Goal: Task Accomplishment & Management: Manage account settings

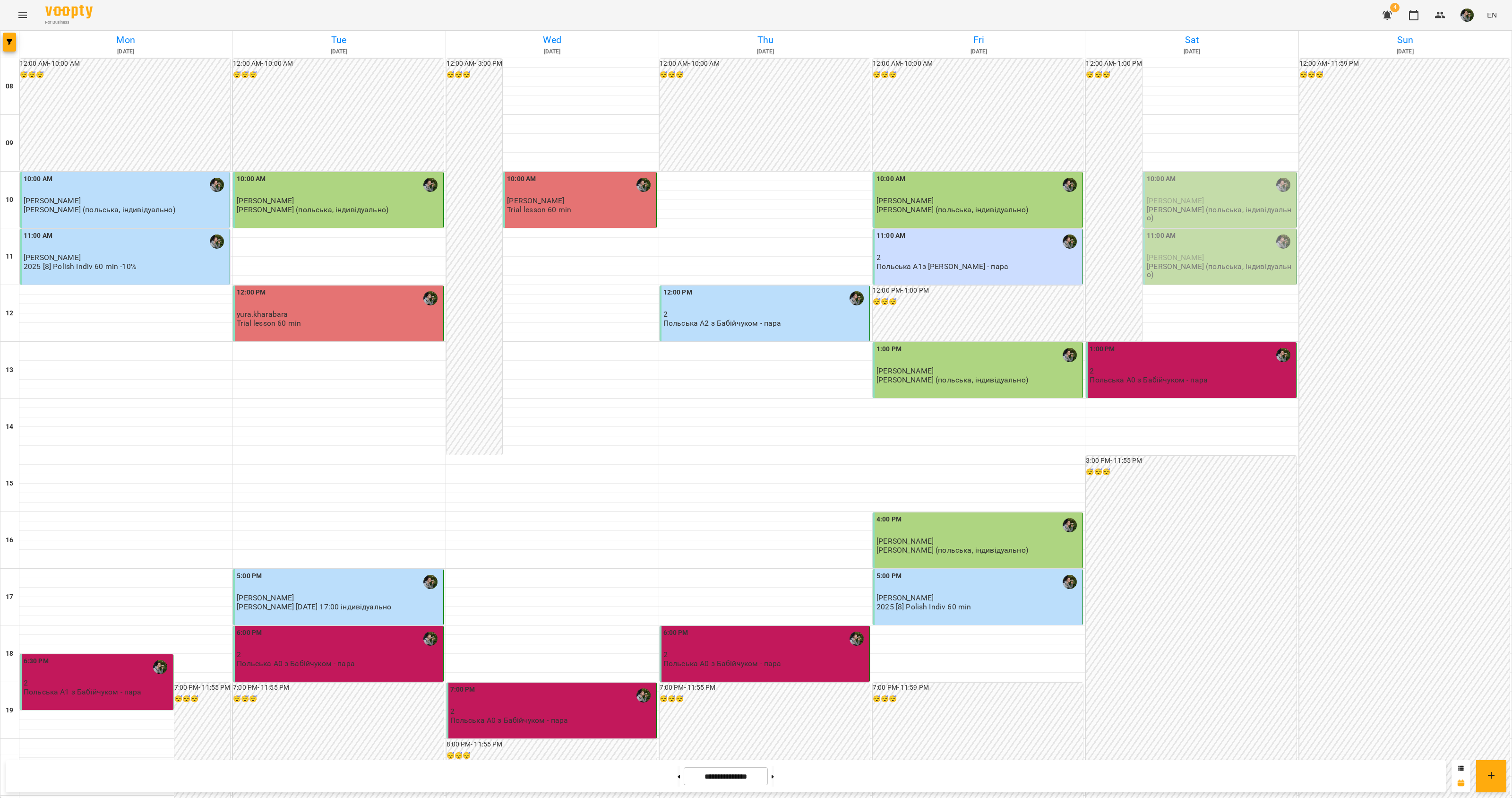
click at [1177, 196] on span "[PERSON_NAME]" at bounding box center [1175, 200] width 57 height 9
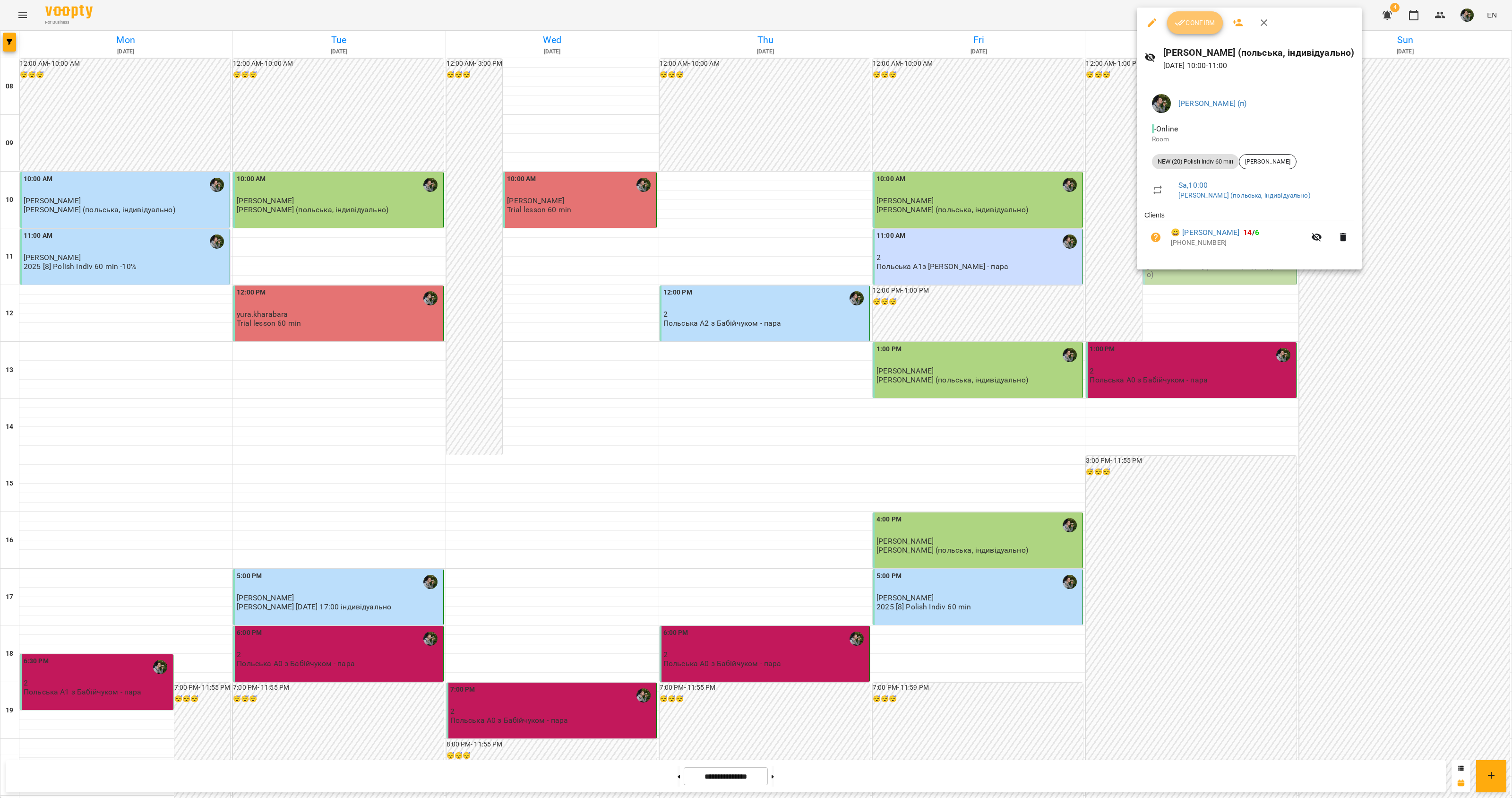
click at [1201, 27] on span "Confirm" at bounding box center [1195, 23] width 41 height 11
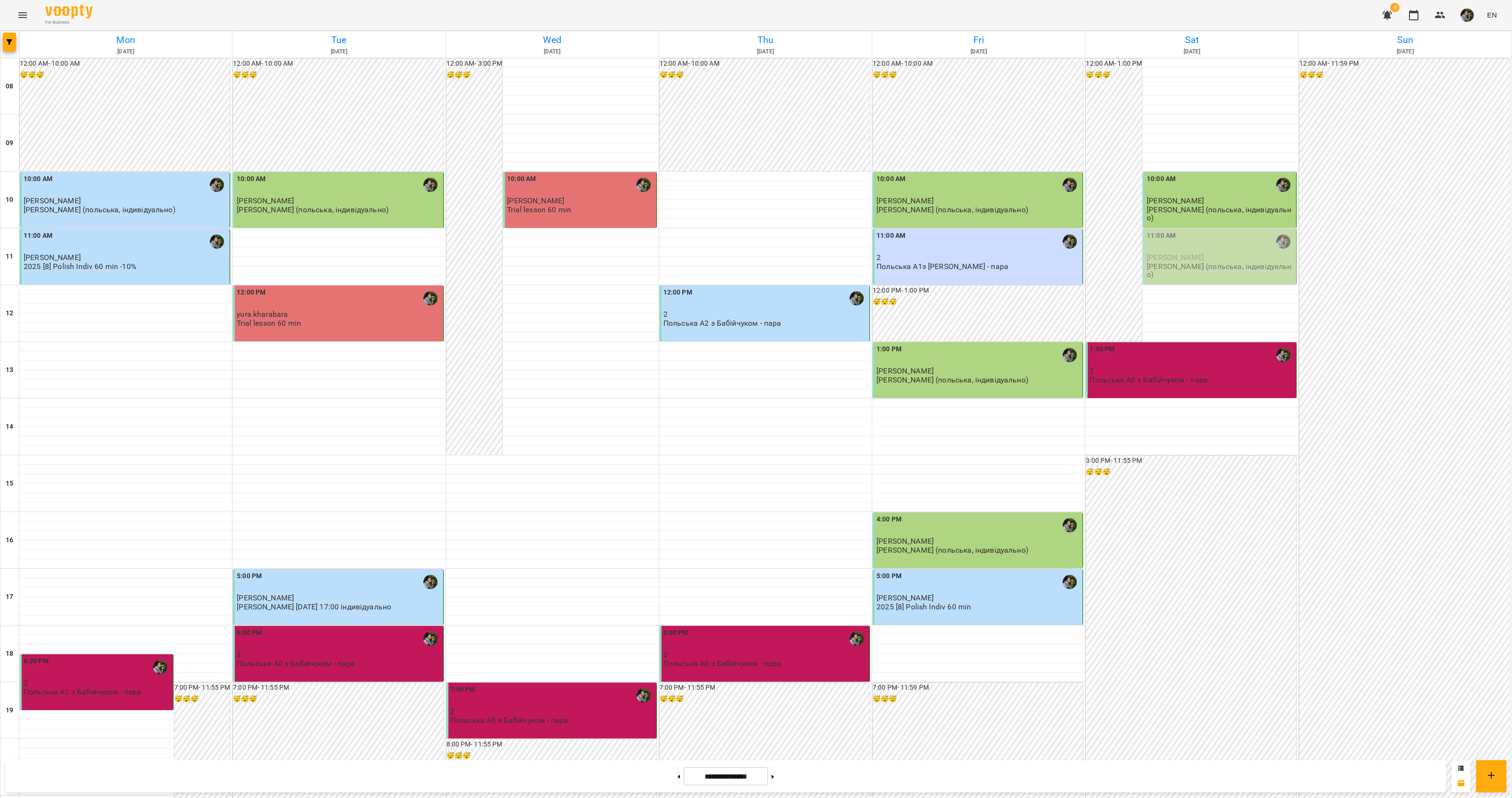
click at [1209, 260] on p "[PERSON_NAME]" at bounding box center [1221, 258] width 148 height 8
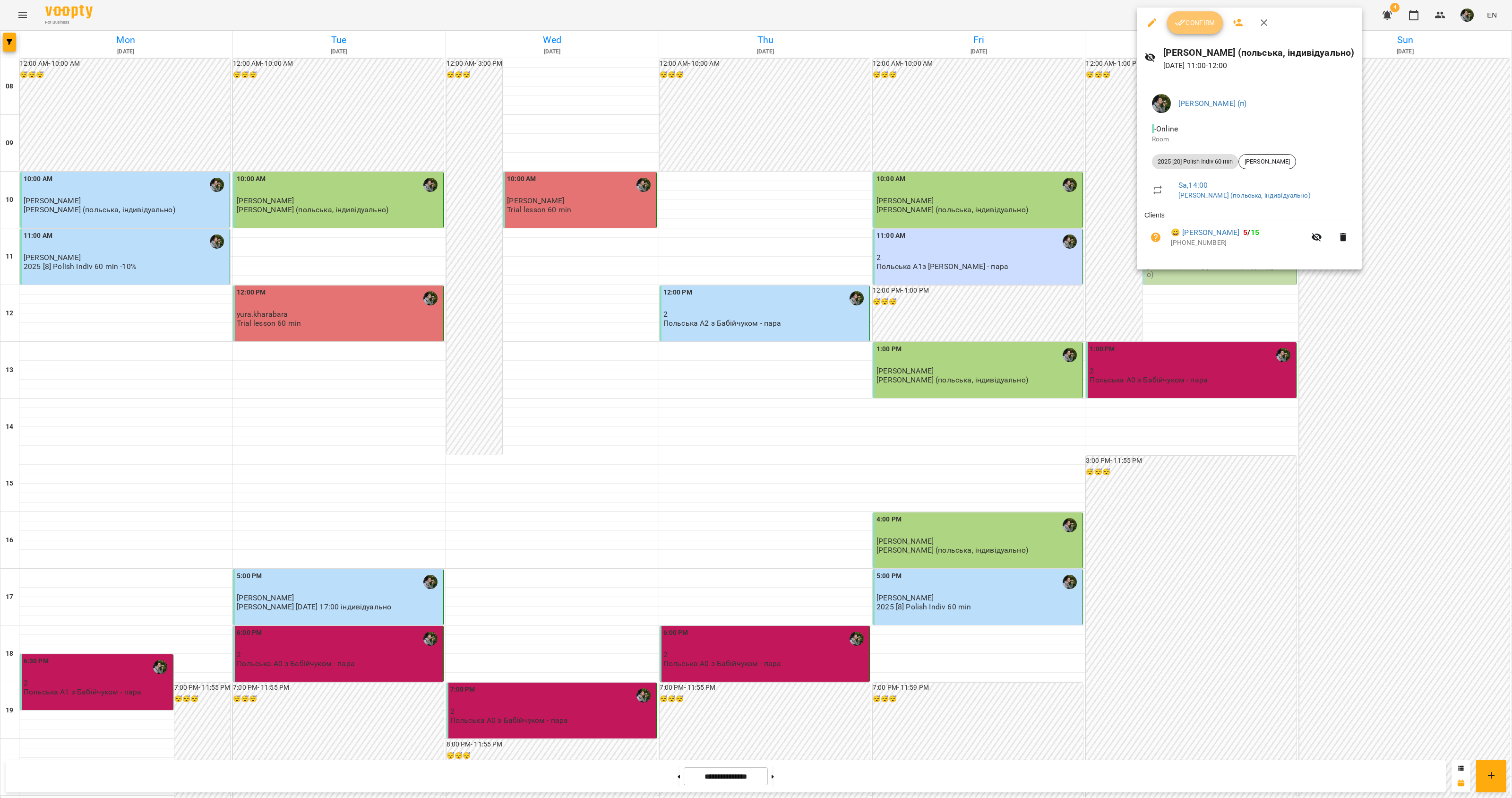
click at [1182, 29] on button "Confirm" at bounding box center [1195, 23] width 56 height 23
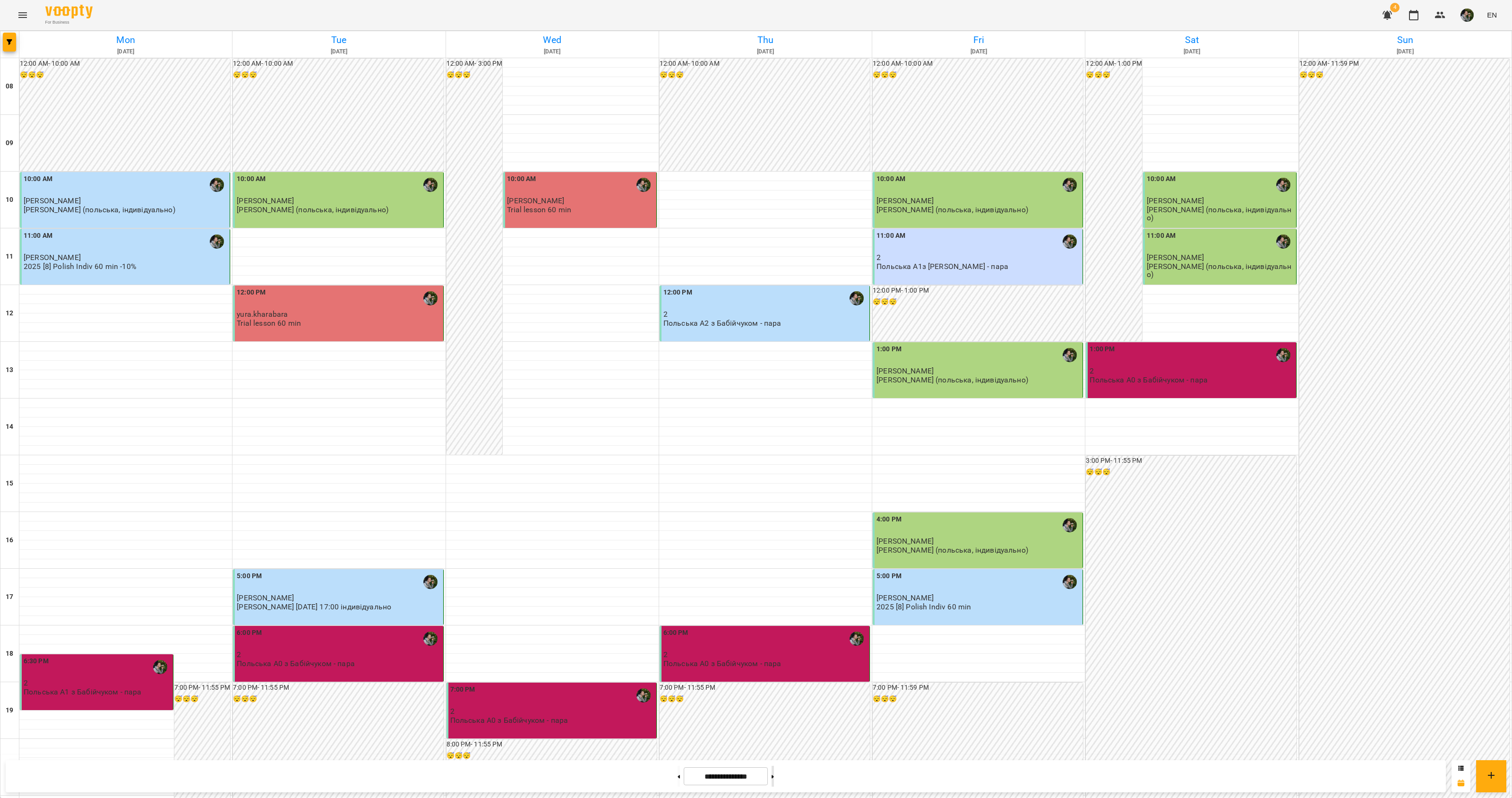
click at [774, 774] on button at bounding box center [773, 776] width 3 height 21
type input "**********"
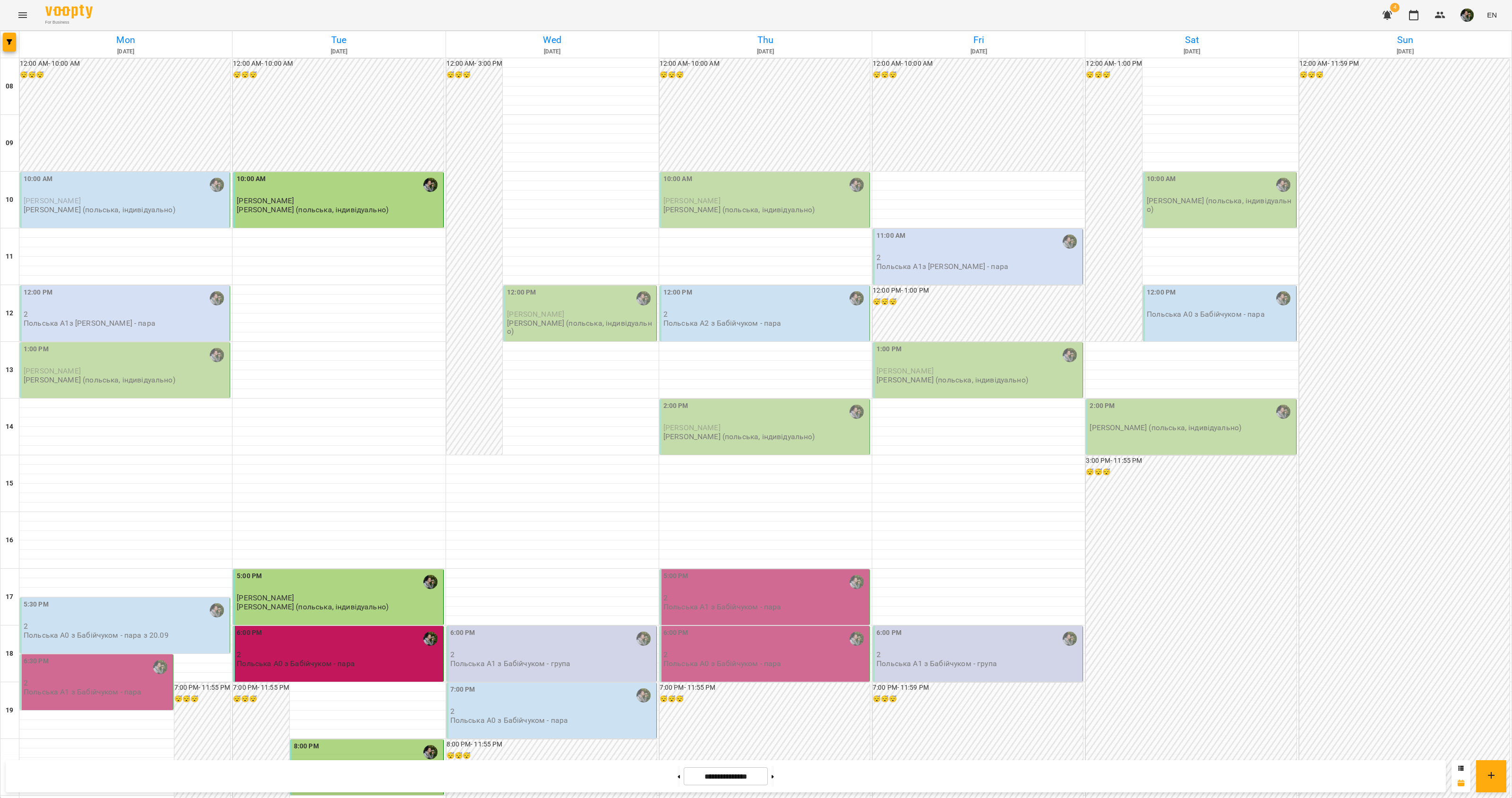
click at [120, 206] on p "[PERSON_NAME] (польська, індивідуально)" at bounding box center [100, 210] width 152 height 8
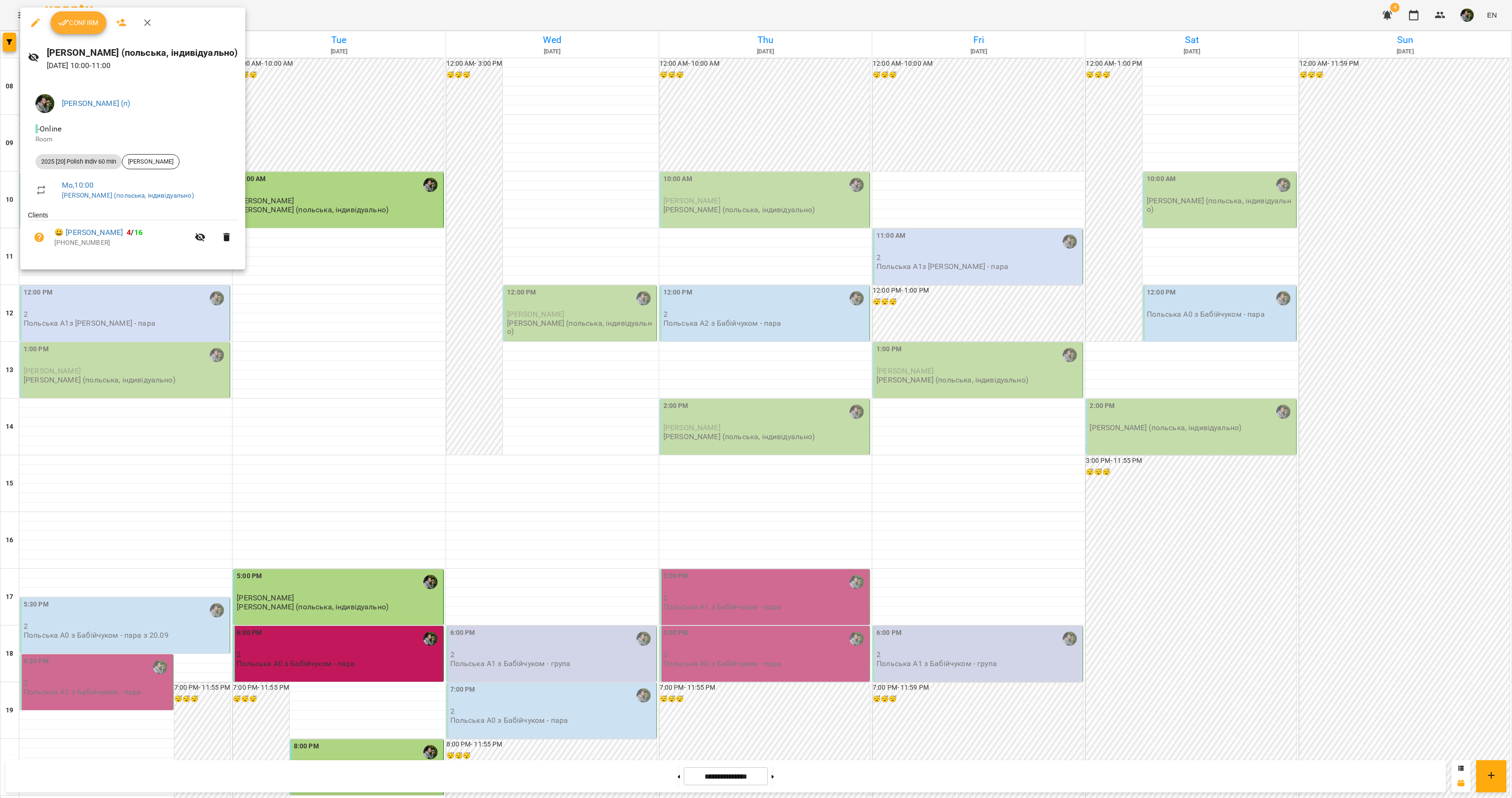
click at [100, 327] on div at bounding box center [756, 399] width 1512 height 798
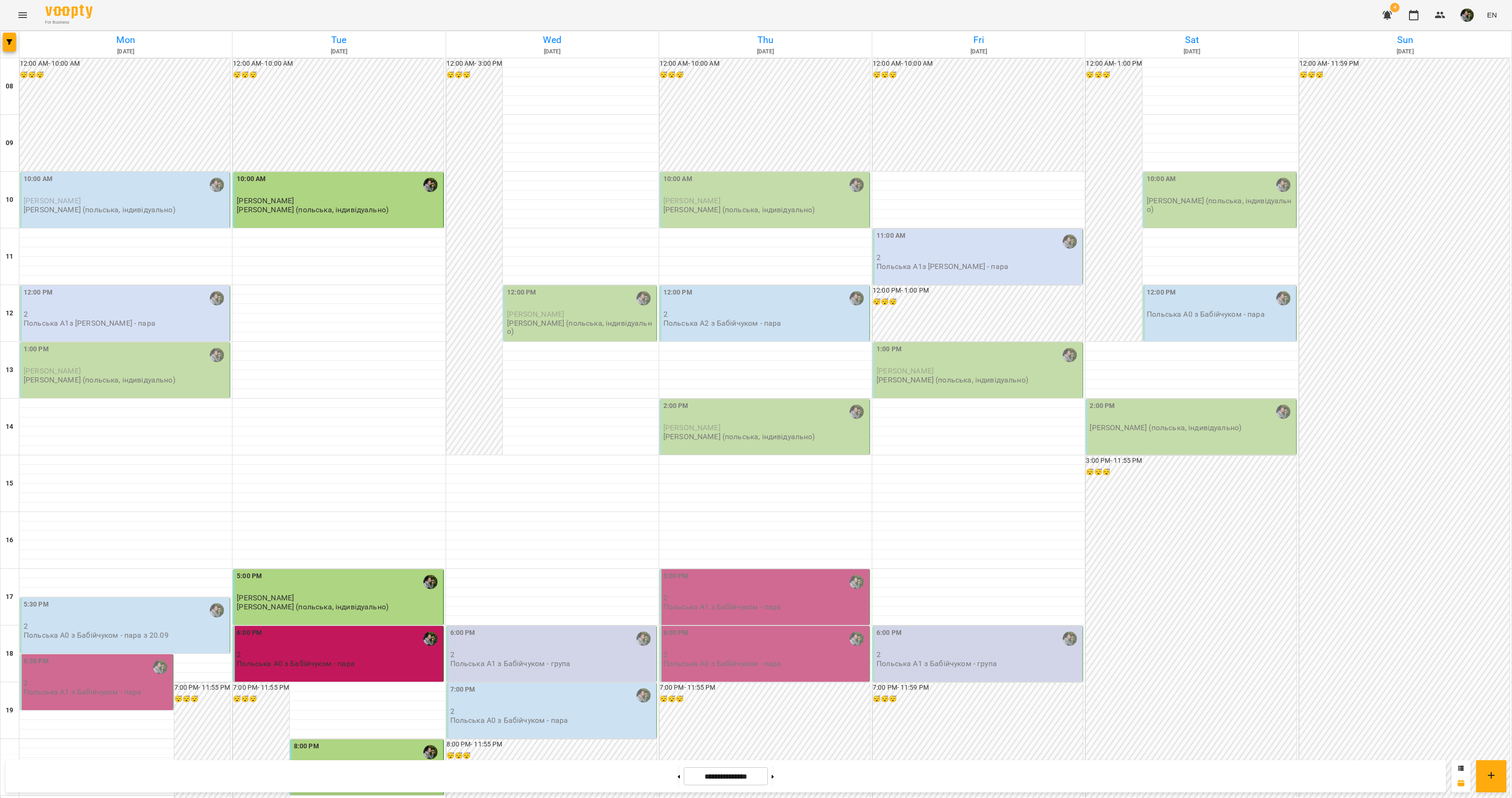
click at [113, 210] on p "[PERSON_NAME] (польська, індивідуально)" at bounding box center [100, 210] width 152 height 8
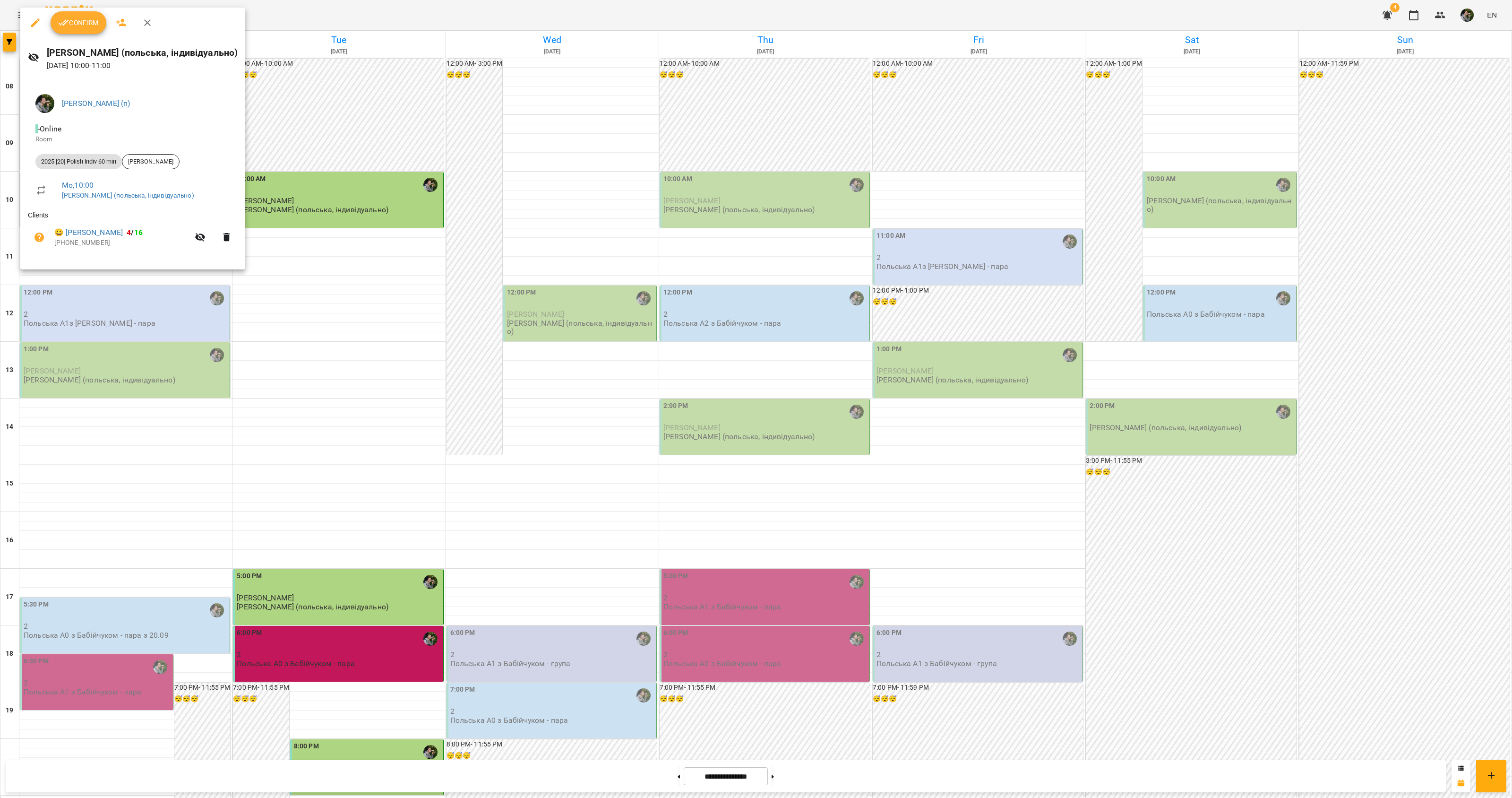
click at [93, 319] on div at bounding box center [756, 399] width 1512 height 798
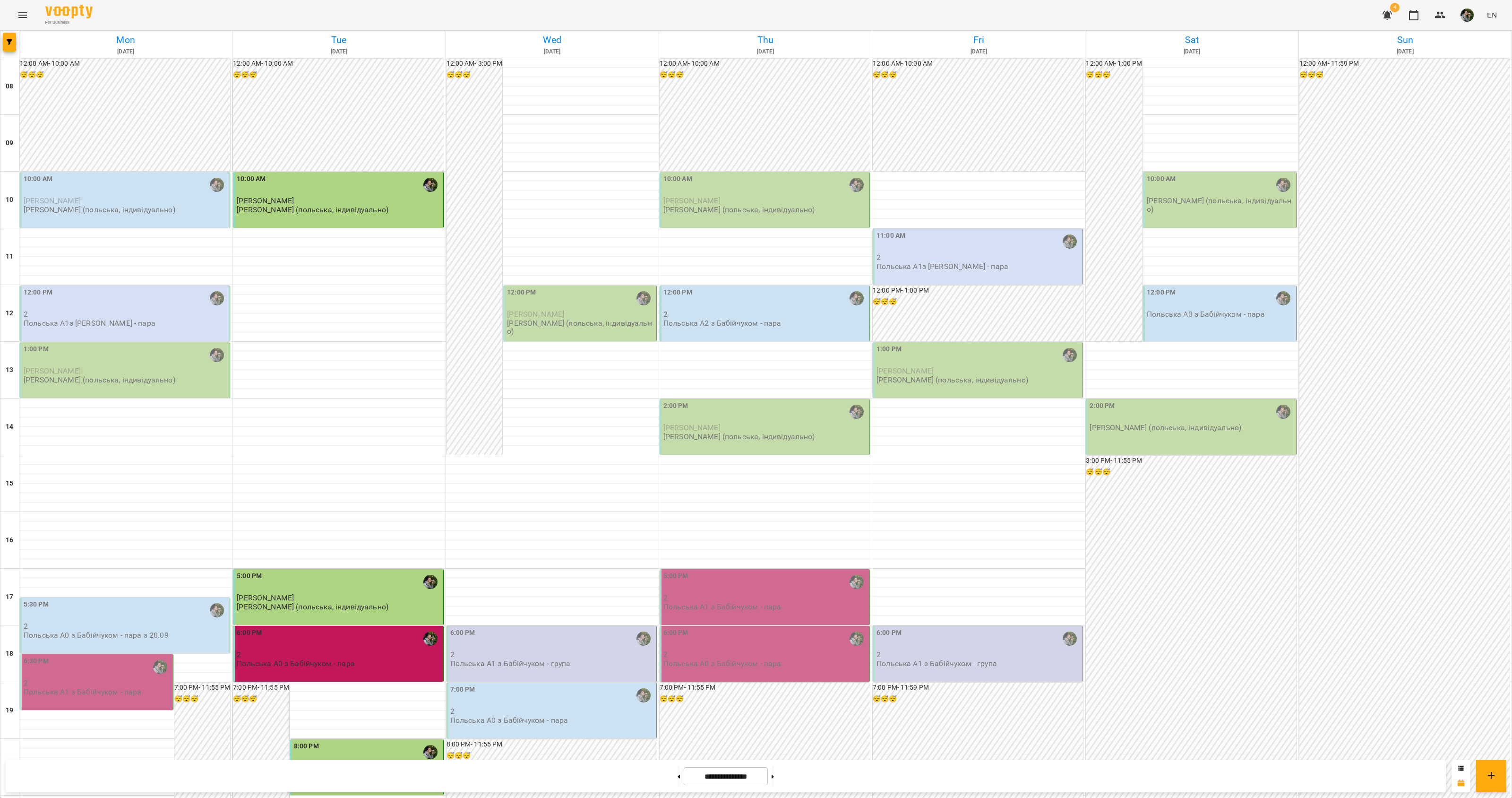
click at [103, 206] on p "[PERSON_NAME] (польська, індивідуально)" at bounding box center [100, 210] width 152 height 8
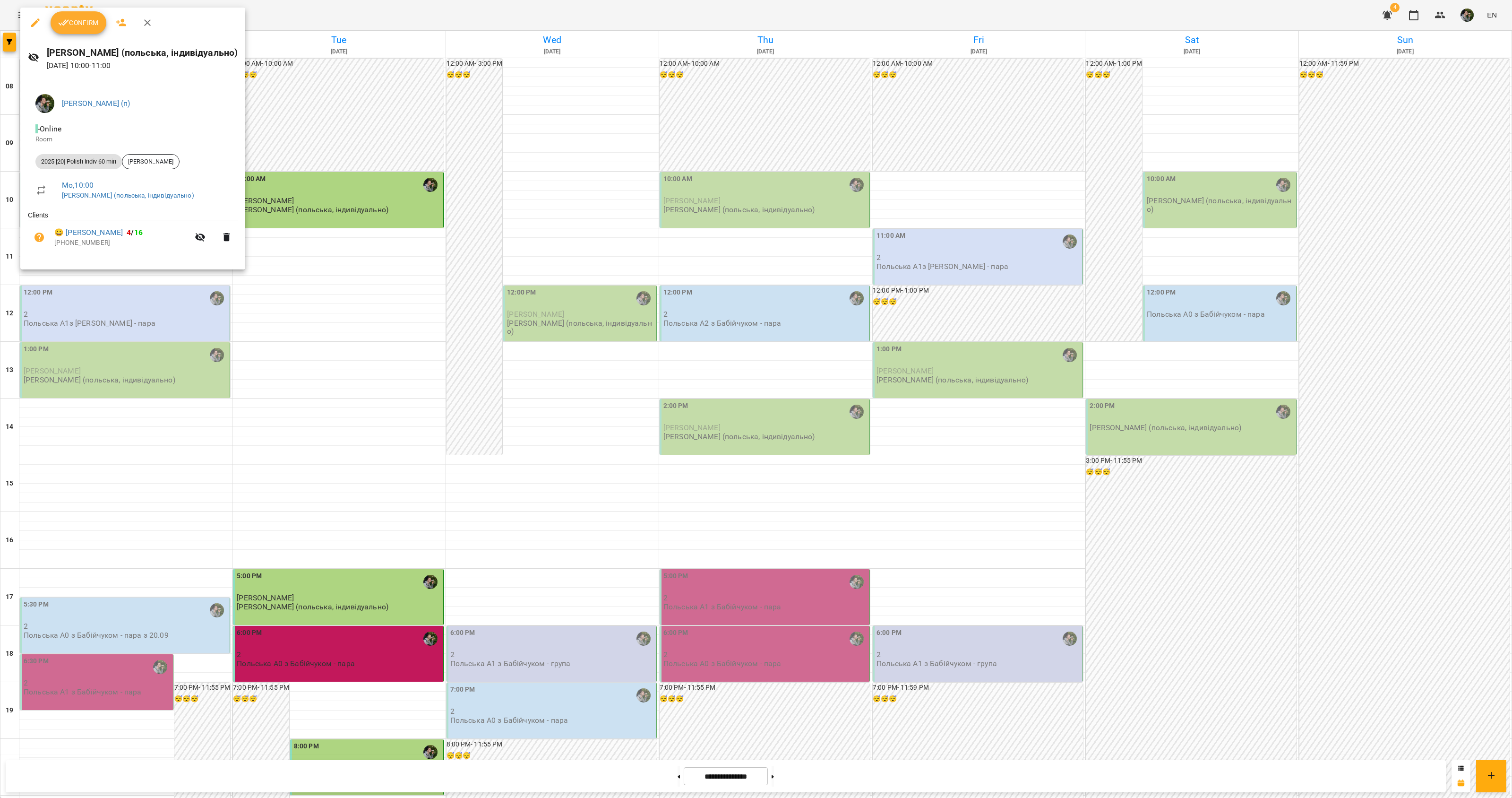
click at [104, 308] on div at bounding box center [756, 399] width 1512 height 798
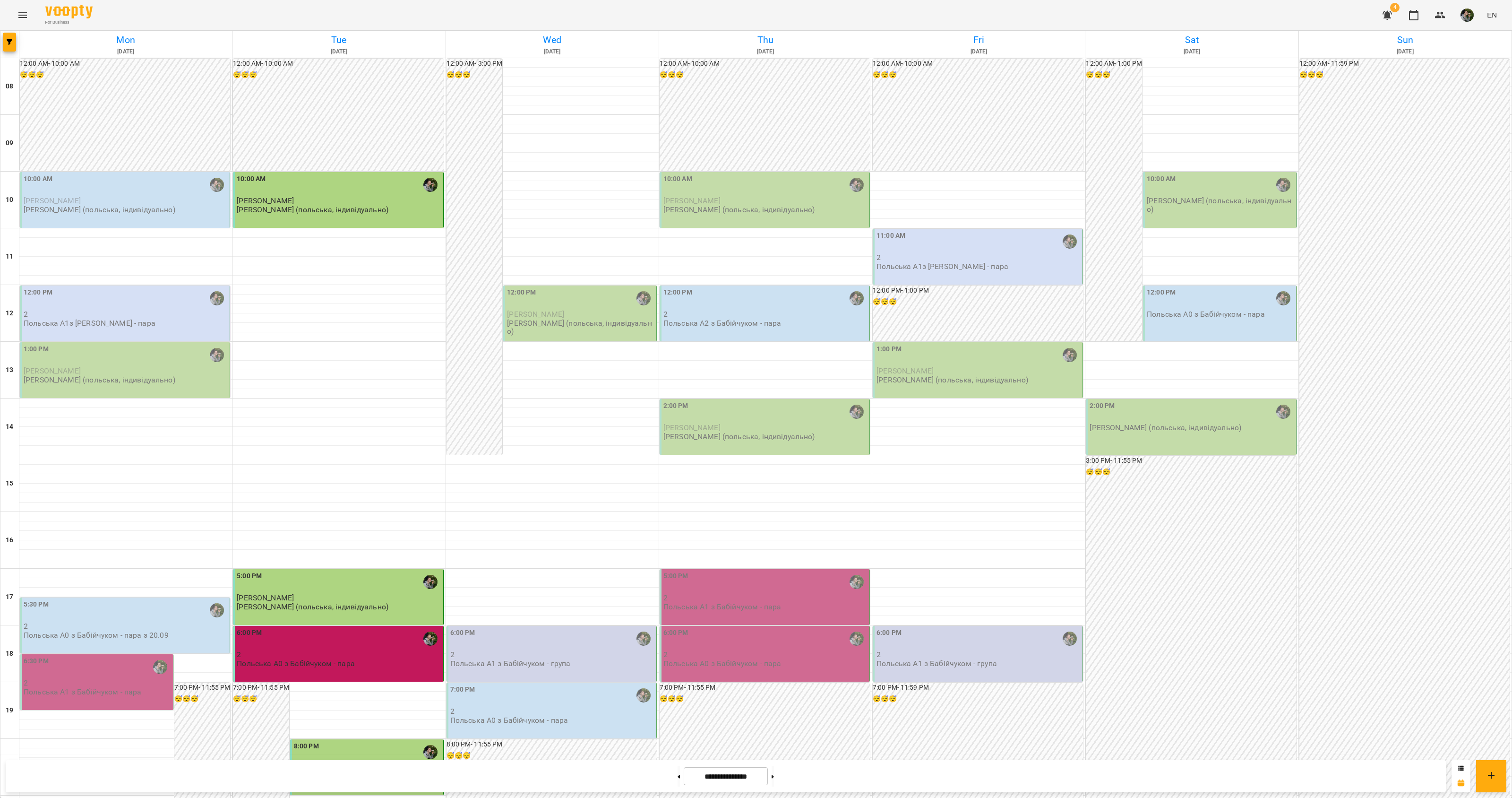
click at [102, 320] on p "Польська А1з [PERSON_NAME] - пара" at bounding box center [90, 323] width 132 height 8
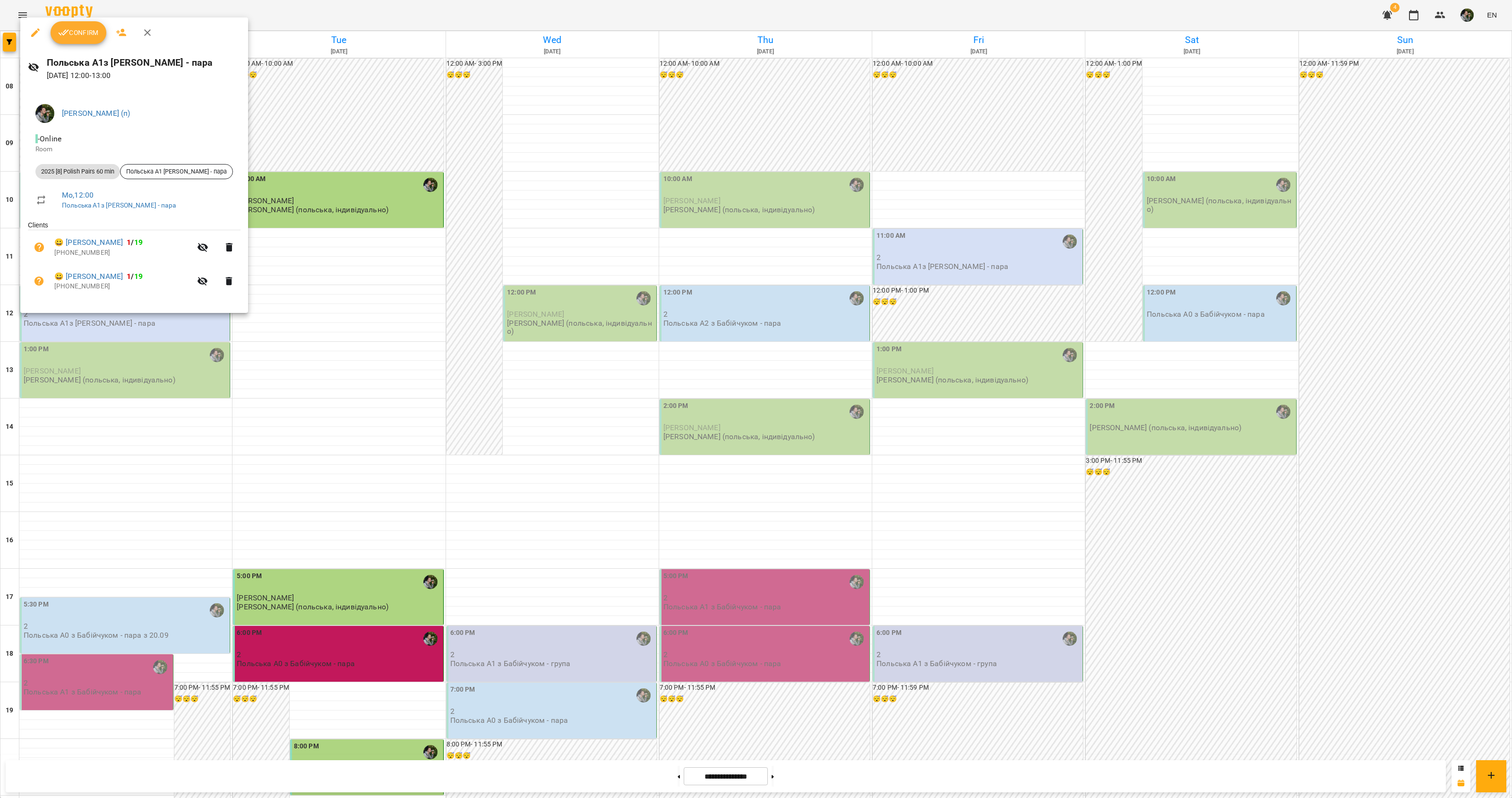
click at [94, 367] on div at bounding box center [756, 399] width 1512 height 798
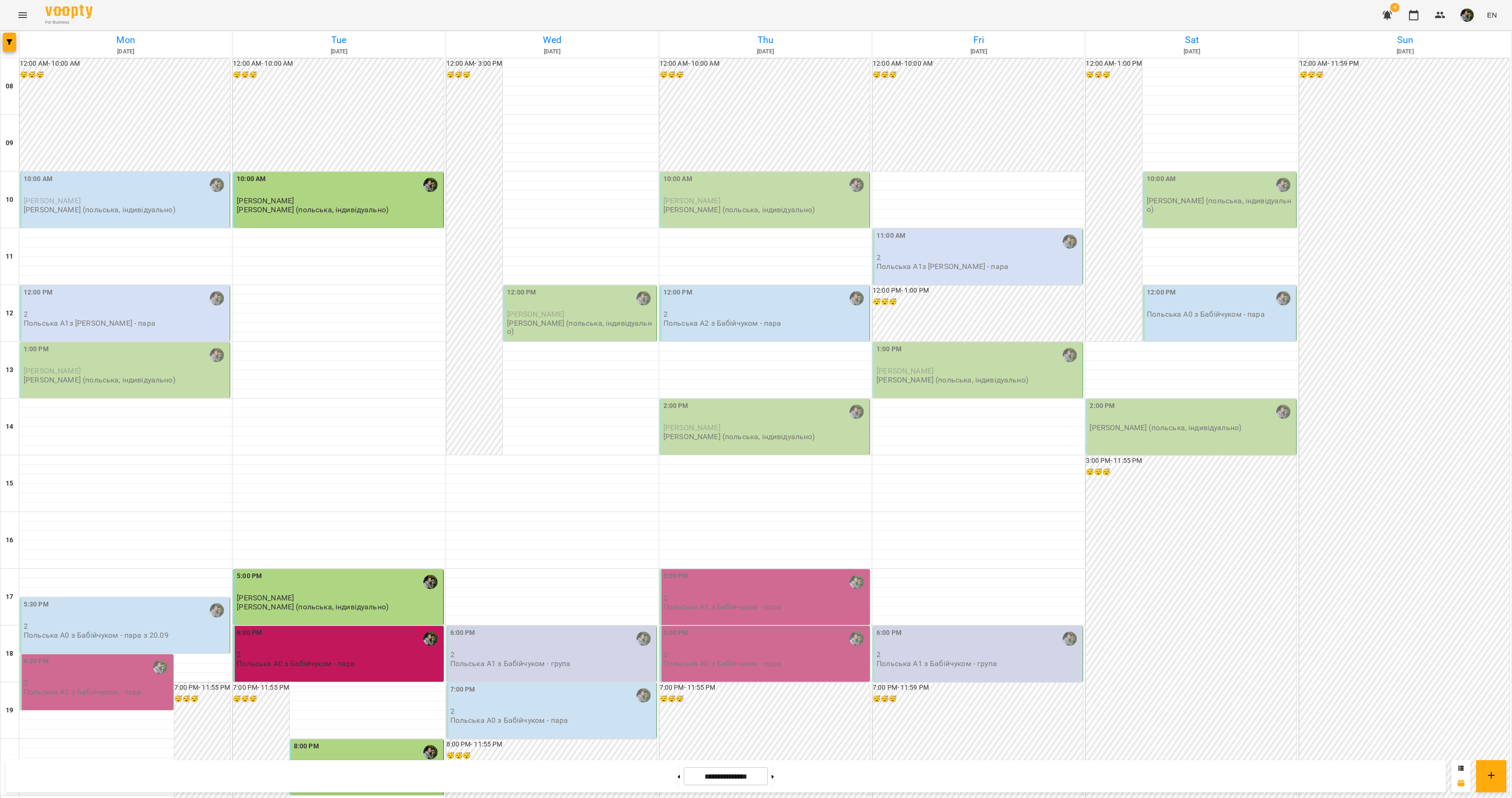
click at [92, 371] on p "[PERSON_NAME]" at bounding box center [126, 371] width 204 height 8
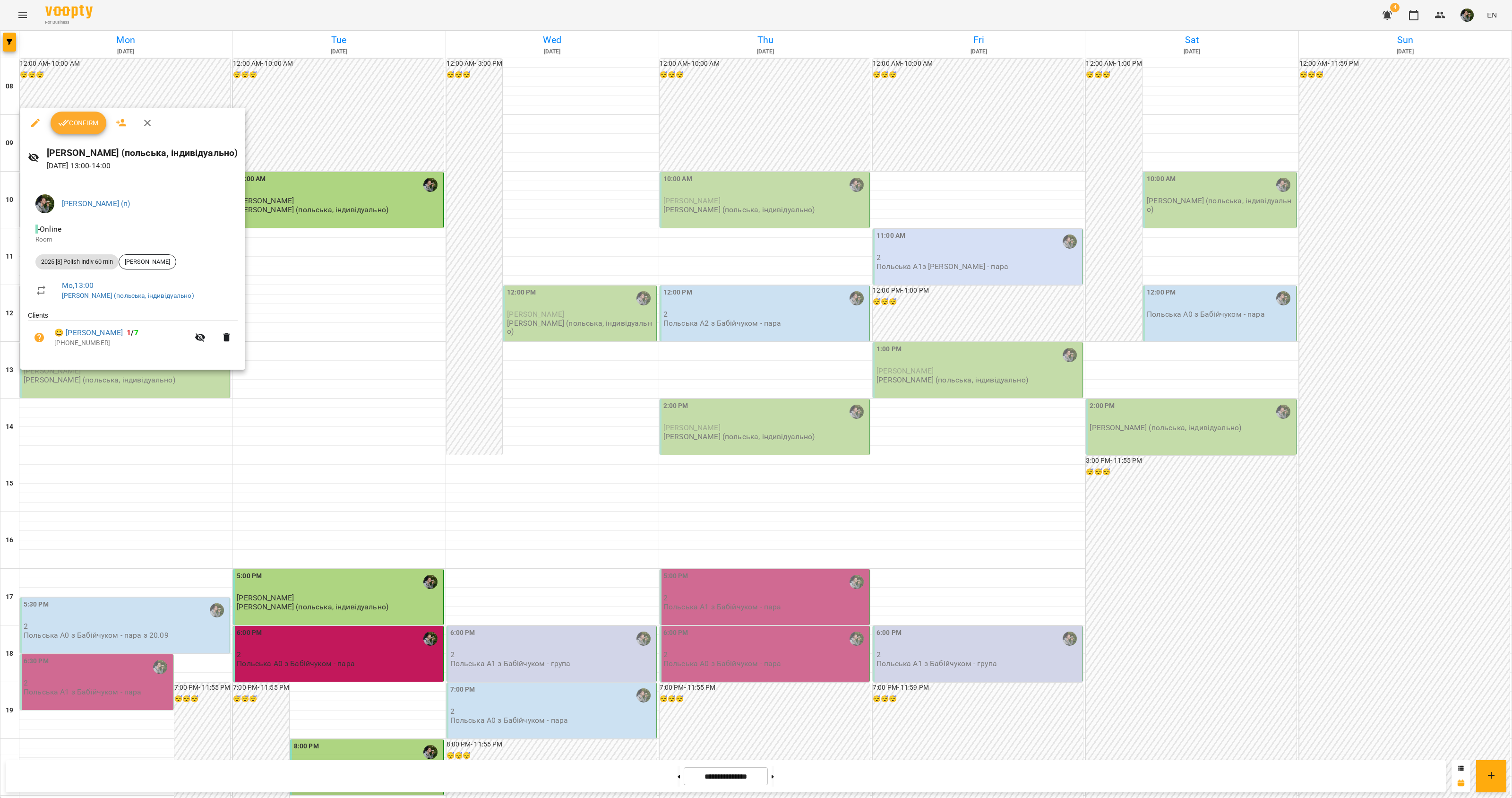
click at [90, 405] on div at bounding box center [756, 399] width 1512 height 798
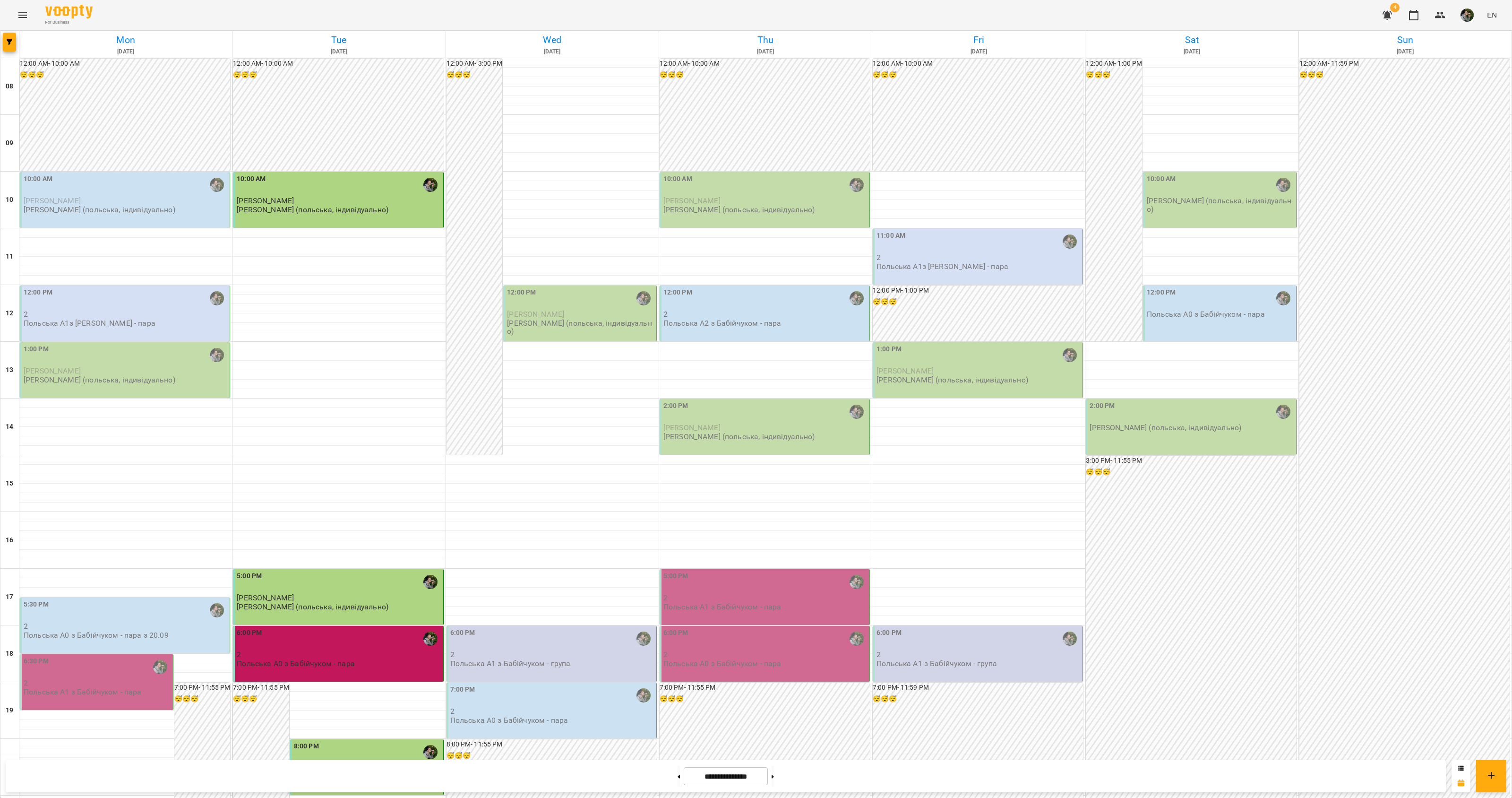
scroll to position [154, 0]
click at [91, 679] on p "2" at bounding box center [98, 683] width 148 height 8
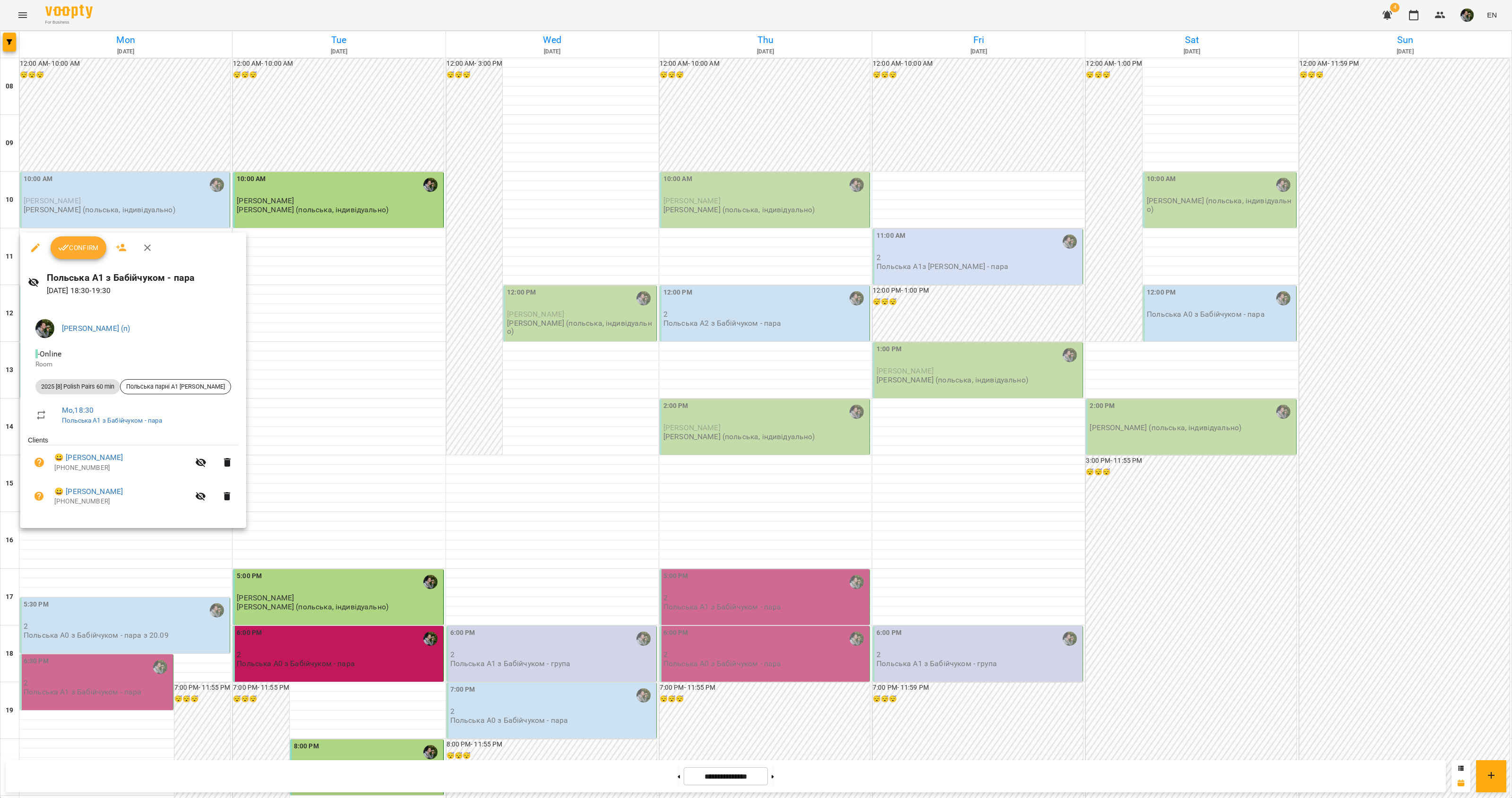
click at [95, 542] on div at bounding box center [756, 399] width 1512 height 798
